Goal: Information Seeking & Learning: Learn about a topic

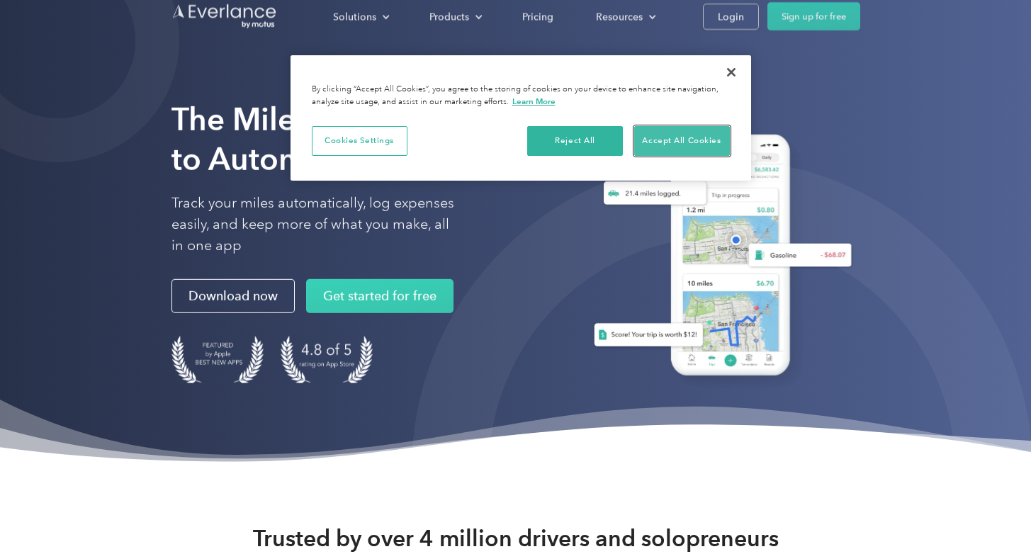
click at [699, 145] on button "Accept All Cookies" at bounding box center [682, 141] width 96 height 30
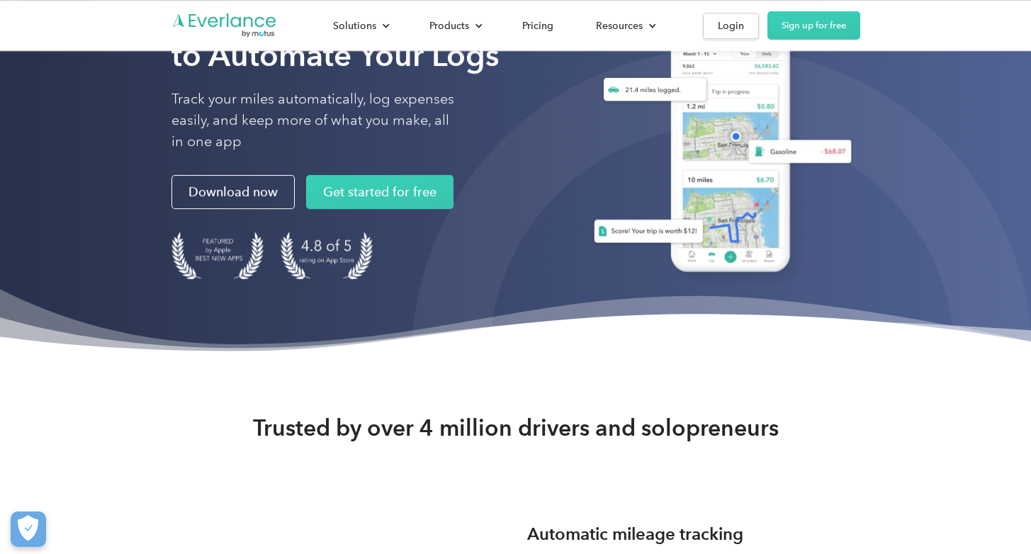
scroll to position [47, 0]
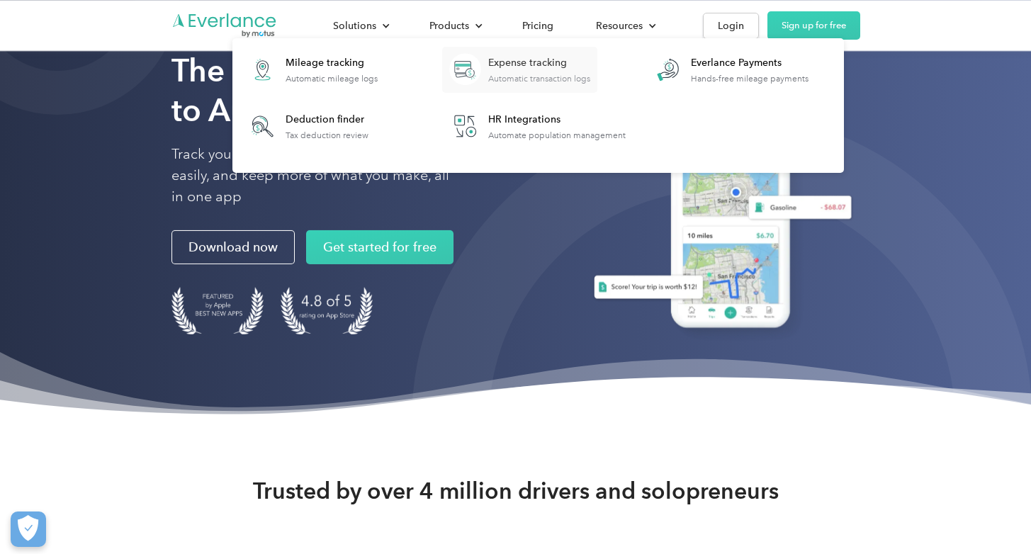
click at [511, 63] on div "Expense tracking" at bounding box center [539, 63] width 102 height 14
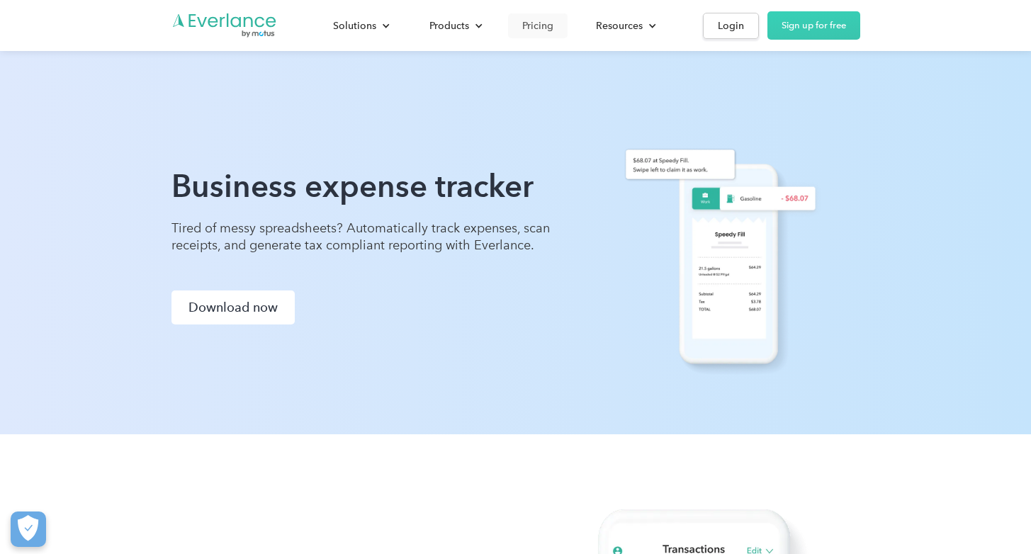
click at [538, 21] on div "Pricing" at bounding box center [537, 26] width 31 height 18
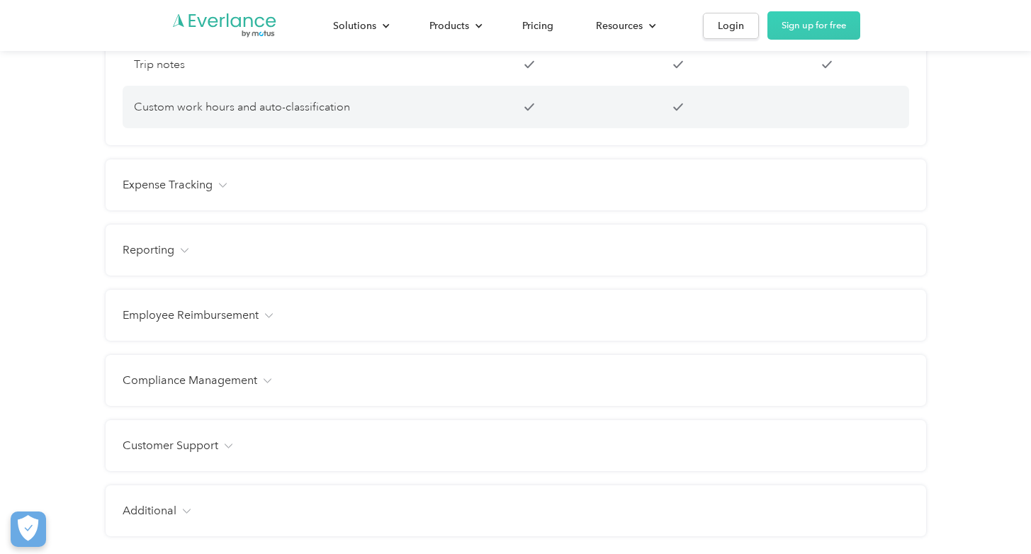
scroll to position [1580, 0]
click at [261, 193] on div "Expense Tracking" at bounding box center [516, 184] width 786 height 17
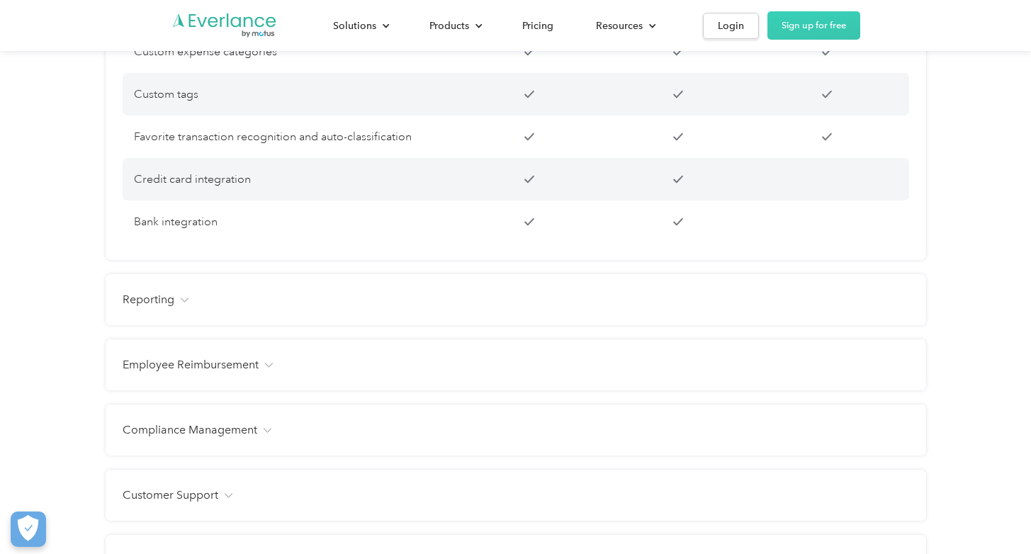
scroll to position [1848, 0]
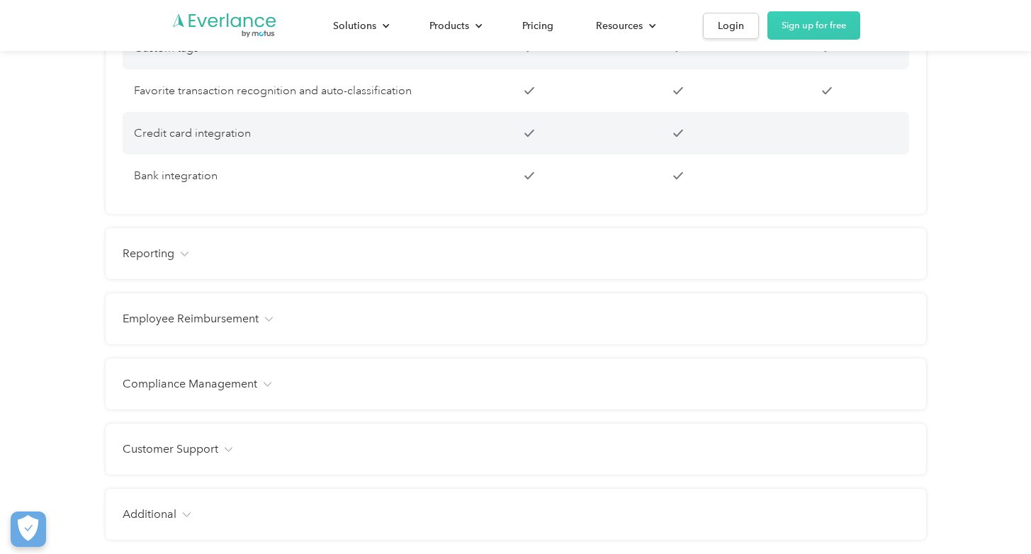
click at [222, 262] on div "Reporting" at bounding box center [516, 253] width 786 height 17
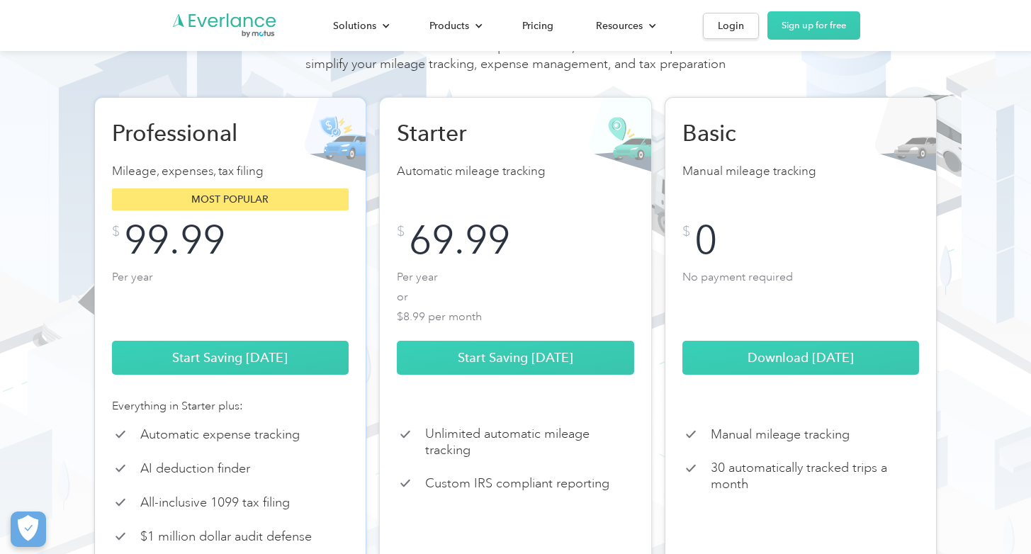
scroll to position [0, 0]
